Goal: Navigation & Orientation: Find specific page/section

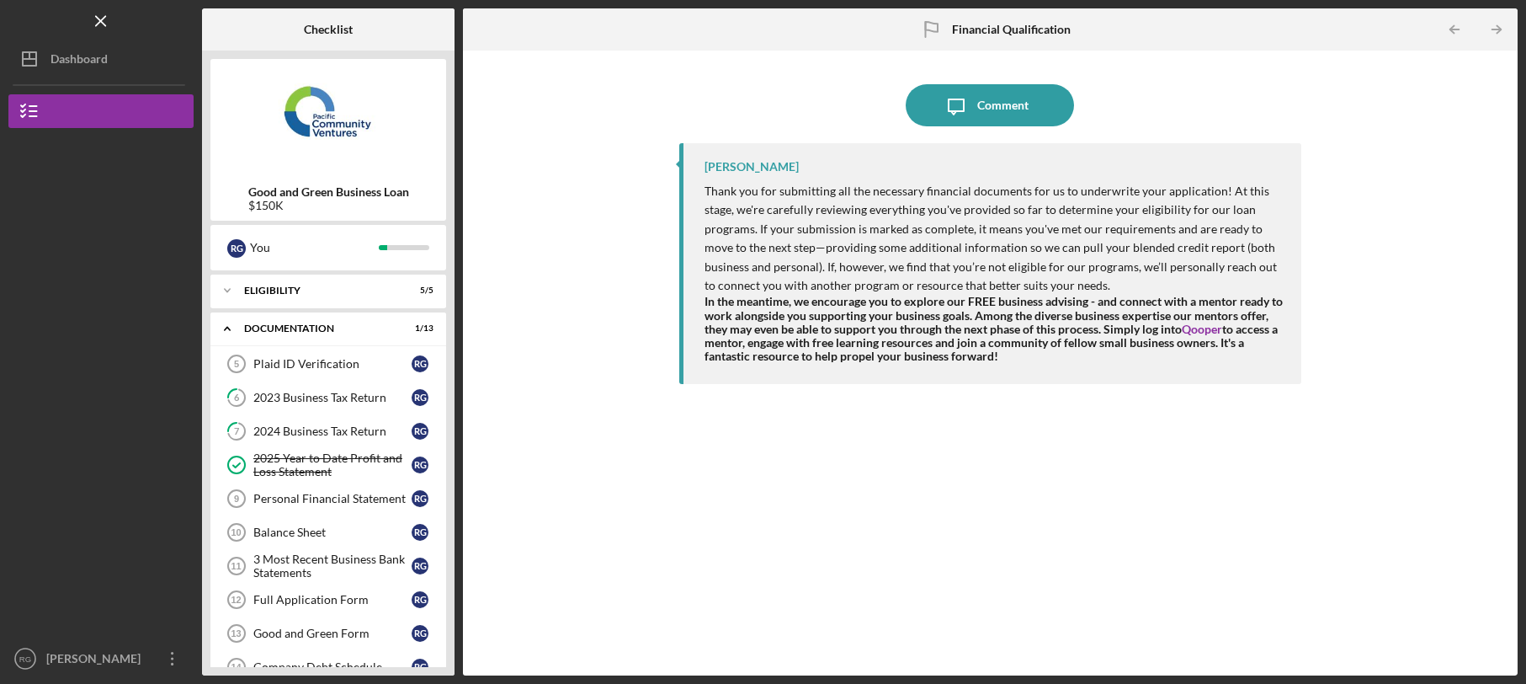
scroll to position [4, 0]
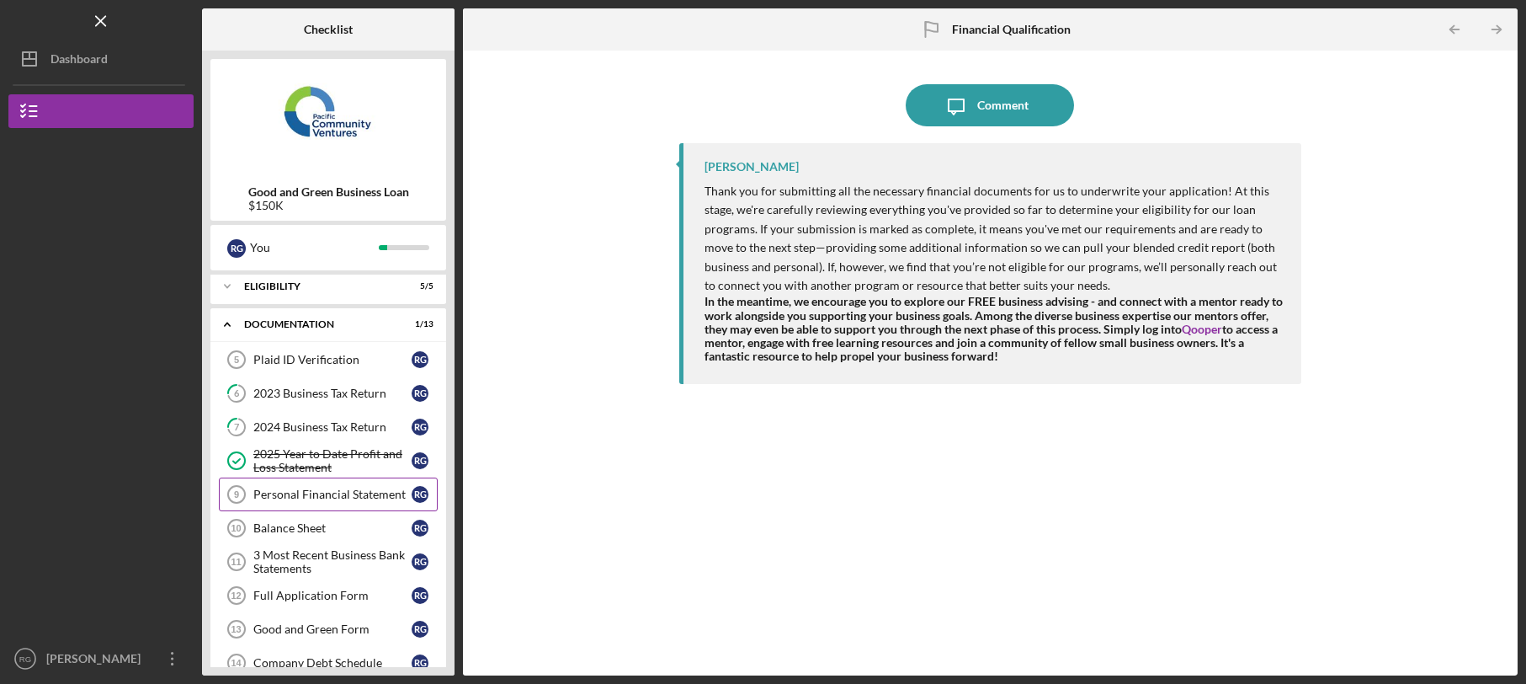
click at [354, 490] on div "Personal Financial Statement" at bounding box center [332, 493] width 158 height 13
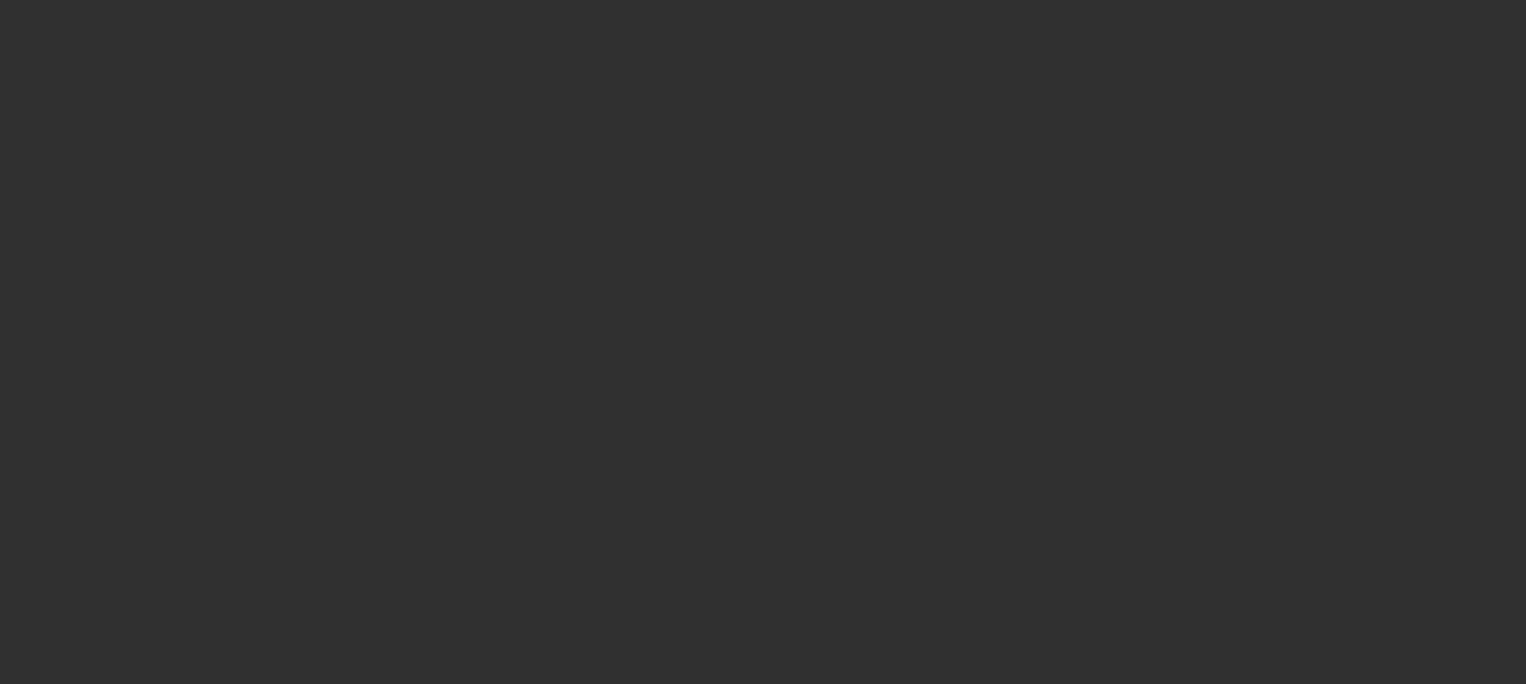
click at [1493, 31] on div at bounding box center [763, 342] width 1526 height 684
